Goal: Information Seeking & Learning: Learn about a topic

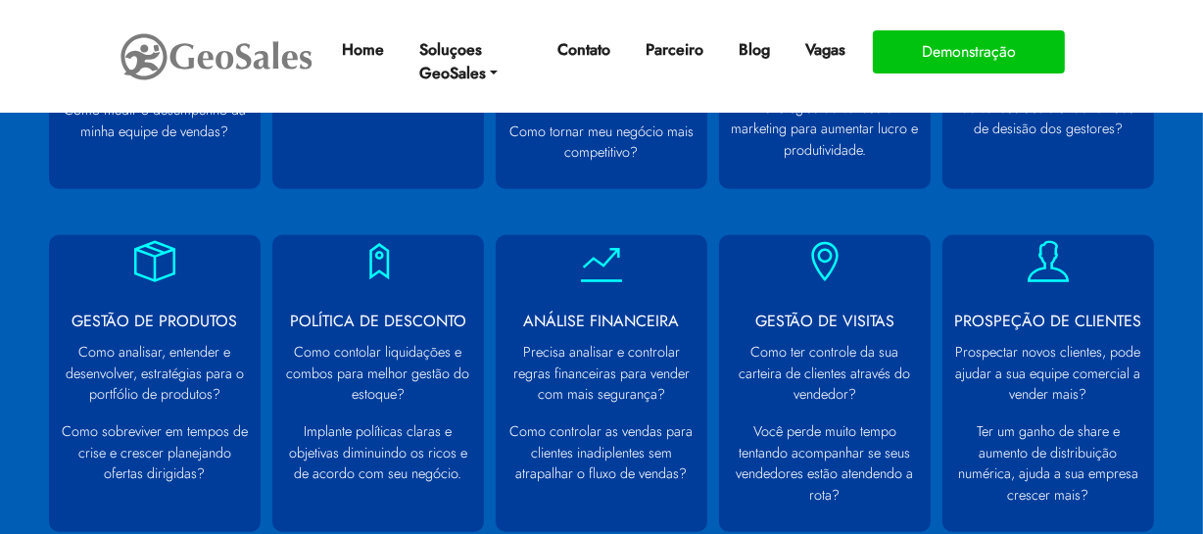
scroll to position [891, 0]
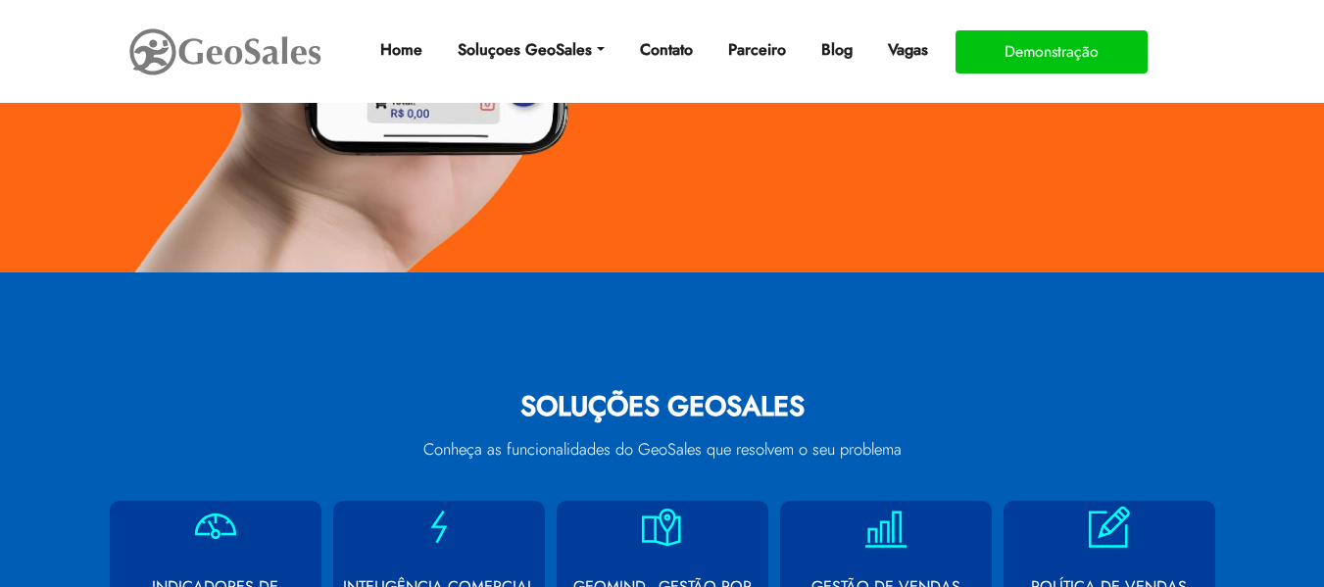
scroll to position [784, 0]
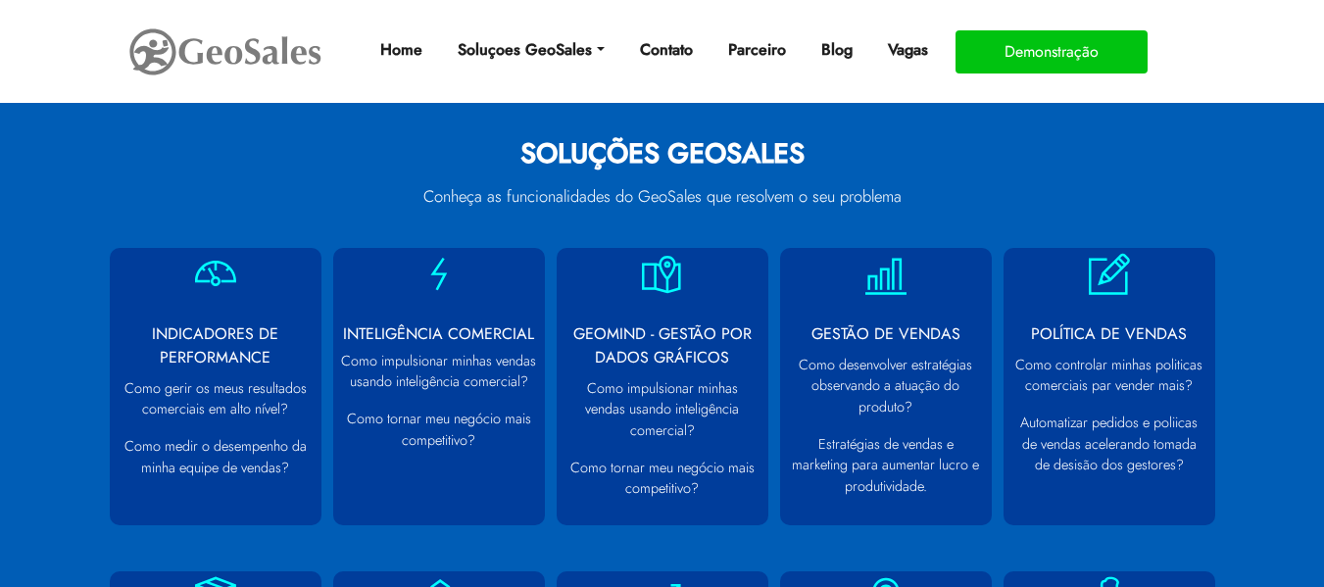
click at [629, 153] on h2 "SOLUÇÕES GEOSALES" at bounding box center [663, 158] width 1088 height 43
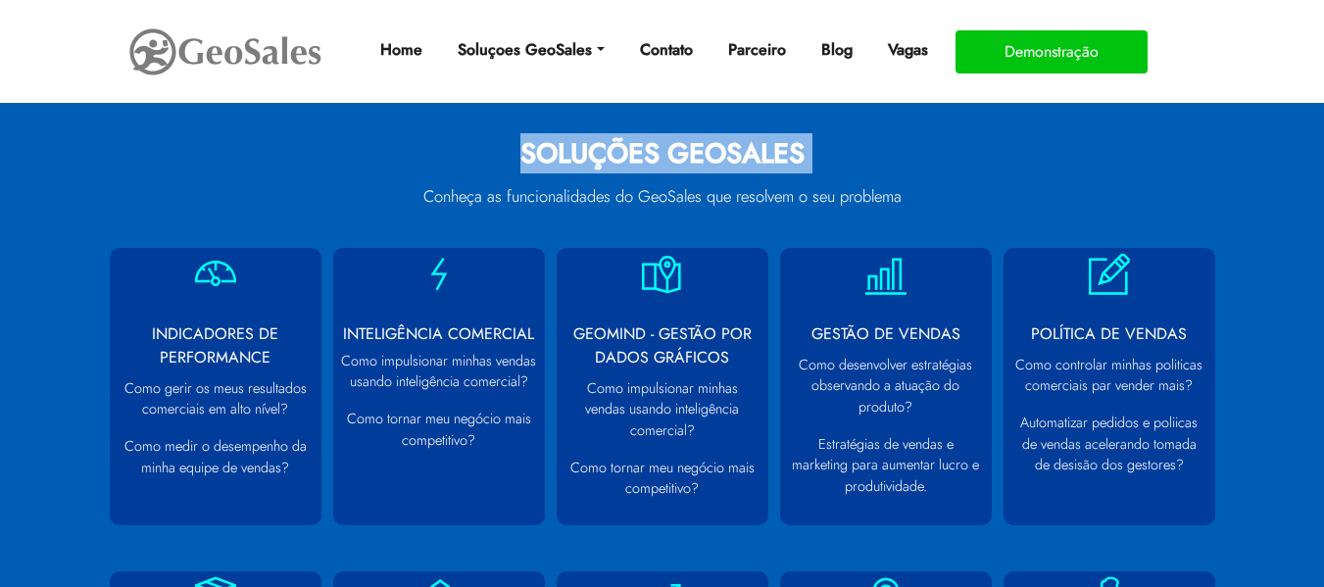
click at [629, 153] on h2 "SOLUÇÕES GEOSALES" at bounding box center [663, 158] width 1088 height 43
click at [626, 157] on h2 "SOLUÇÕES GEOSALES" at bounding box center [663, 158] width 1088 height 43
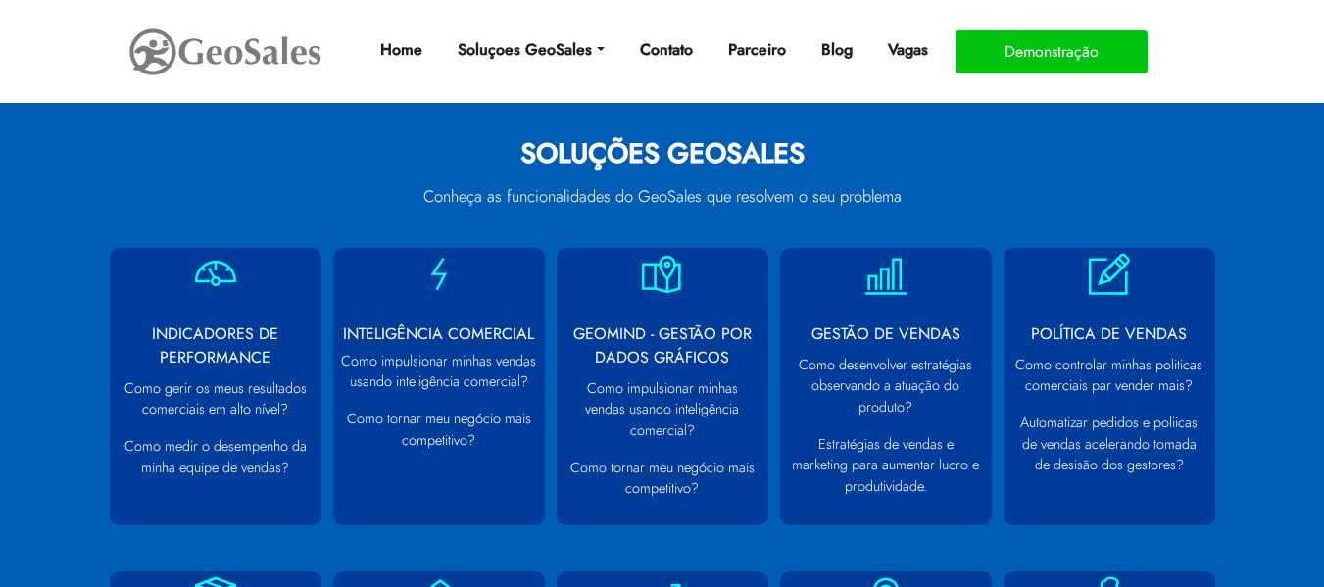
click at [628, 154] on h2 "SOLUÇÕES GEOSALES" at bounding box center [663, 158] width 1088 height 43
click at [623, 158] on h2 "SOLUÇÕES GEOSALES" at bounding box center [663, 158] width 1088 height 43
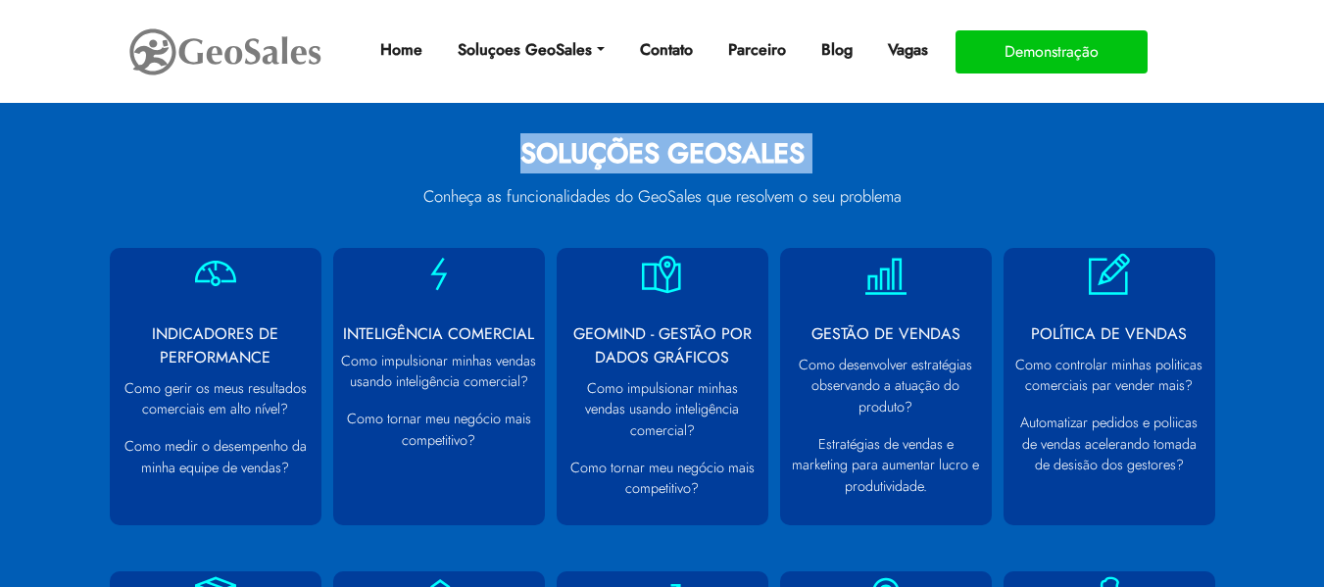
click at [623, 158] on h2 "SOLUÇÕES GEOSALES" at bounding box center [663, 158] width 1088 height 43
click at [629, 150] on h2 "SOLUÇÕES GEOSALES" at bounding box center [663, 158] width 1088 height 43
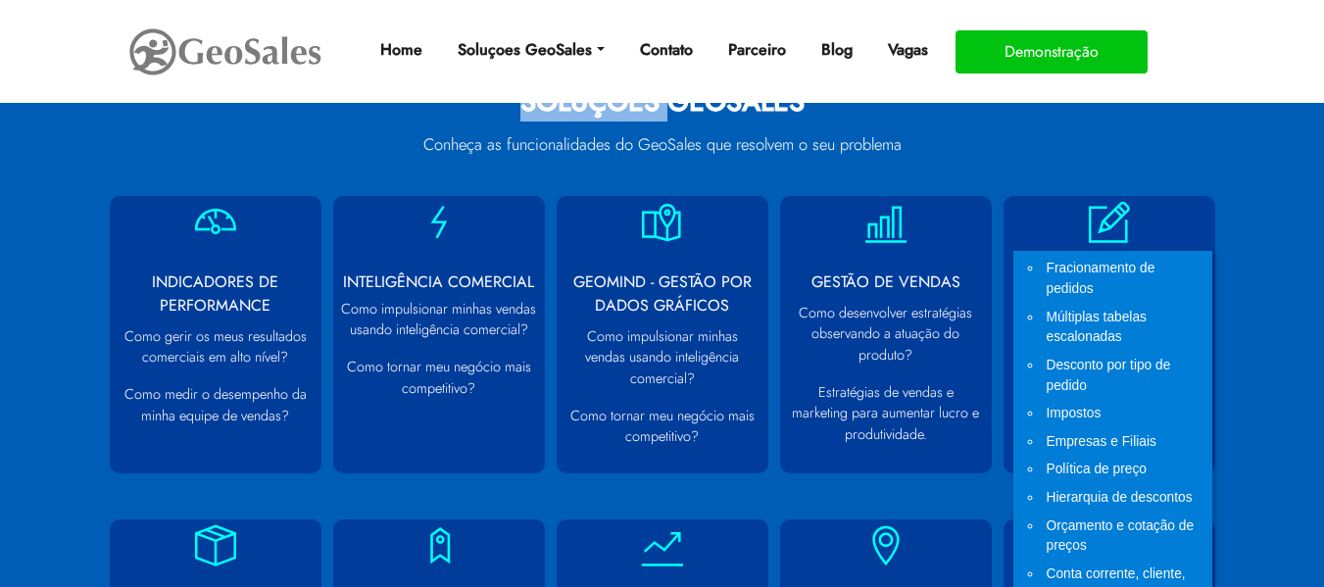
scroll to position [882, 0]
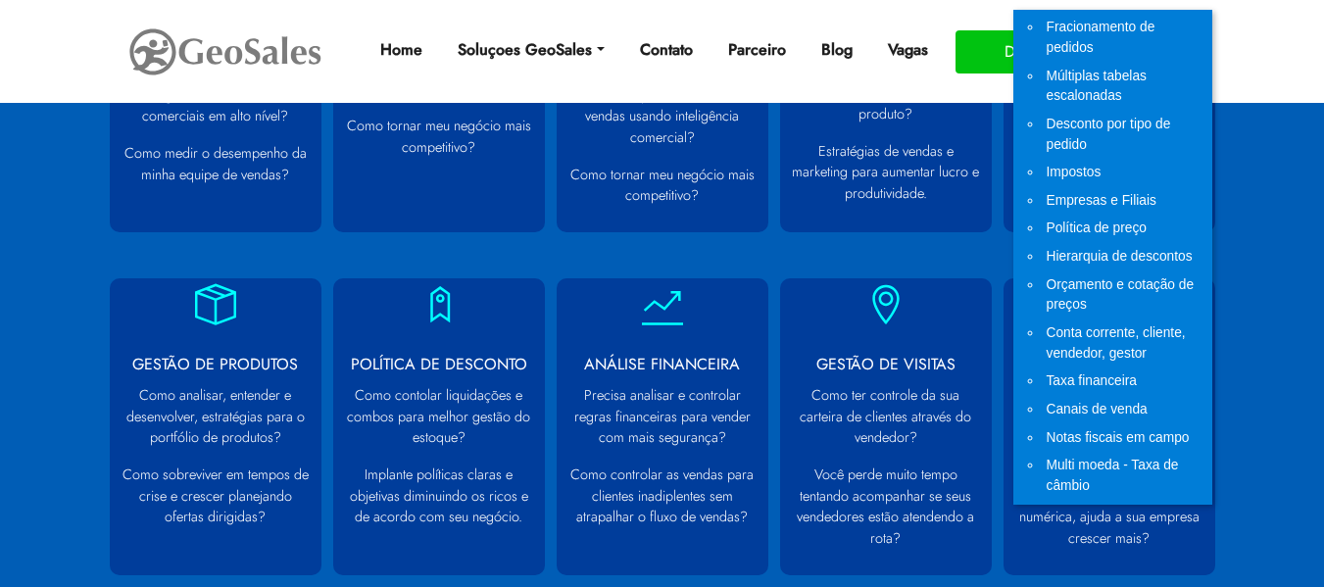
scroll to position [1078, 0]
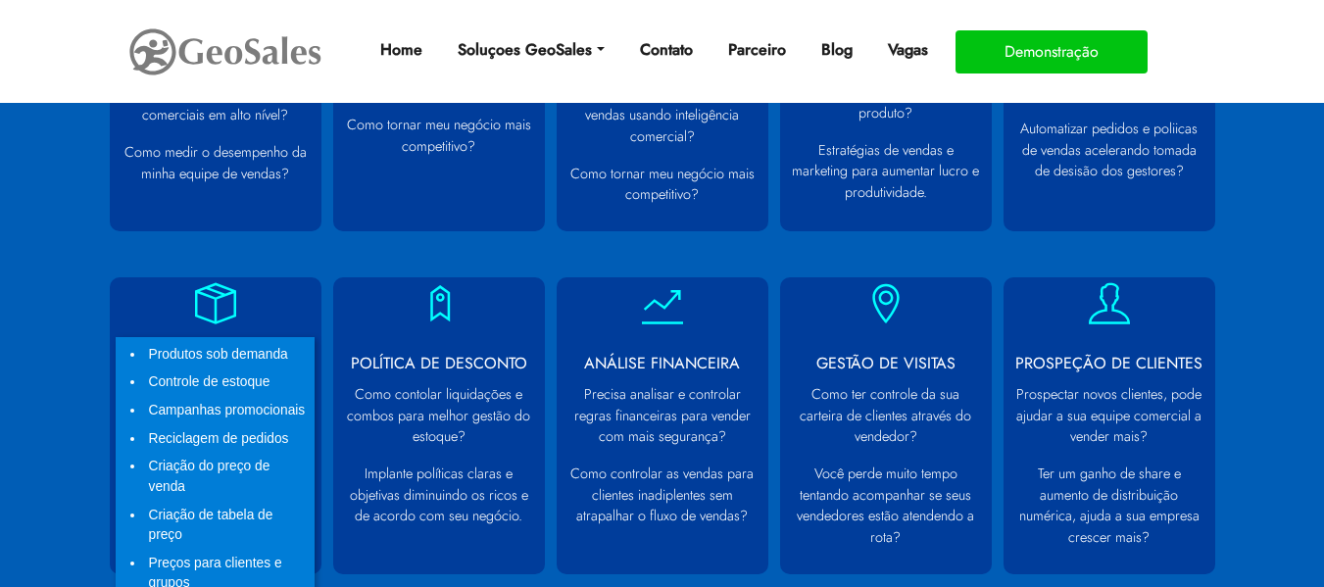
drag, startPoint x: 248, startPoint y: 313, endPoint x: 199, endPoint y: 306, distance: 49.5
click at [199, 306] on icon at bounding box center [215, 303] width 41 height 41
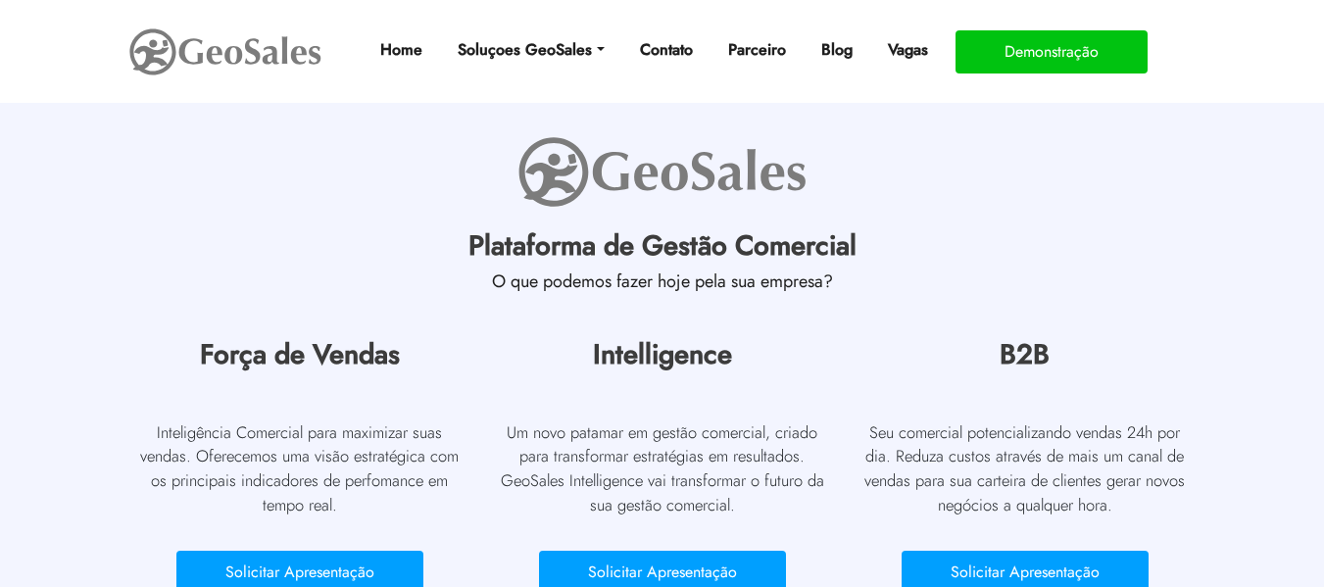
scroll to position [6369, 0]
